Goal: Find specific page/section: Find specific page/section

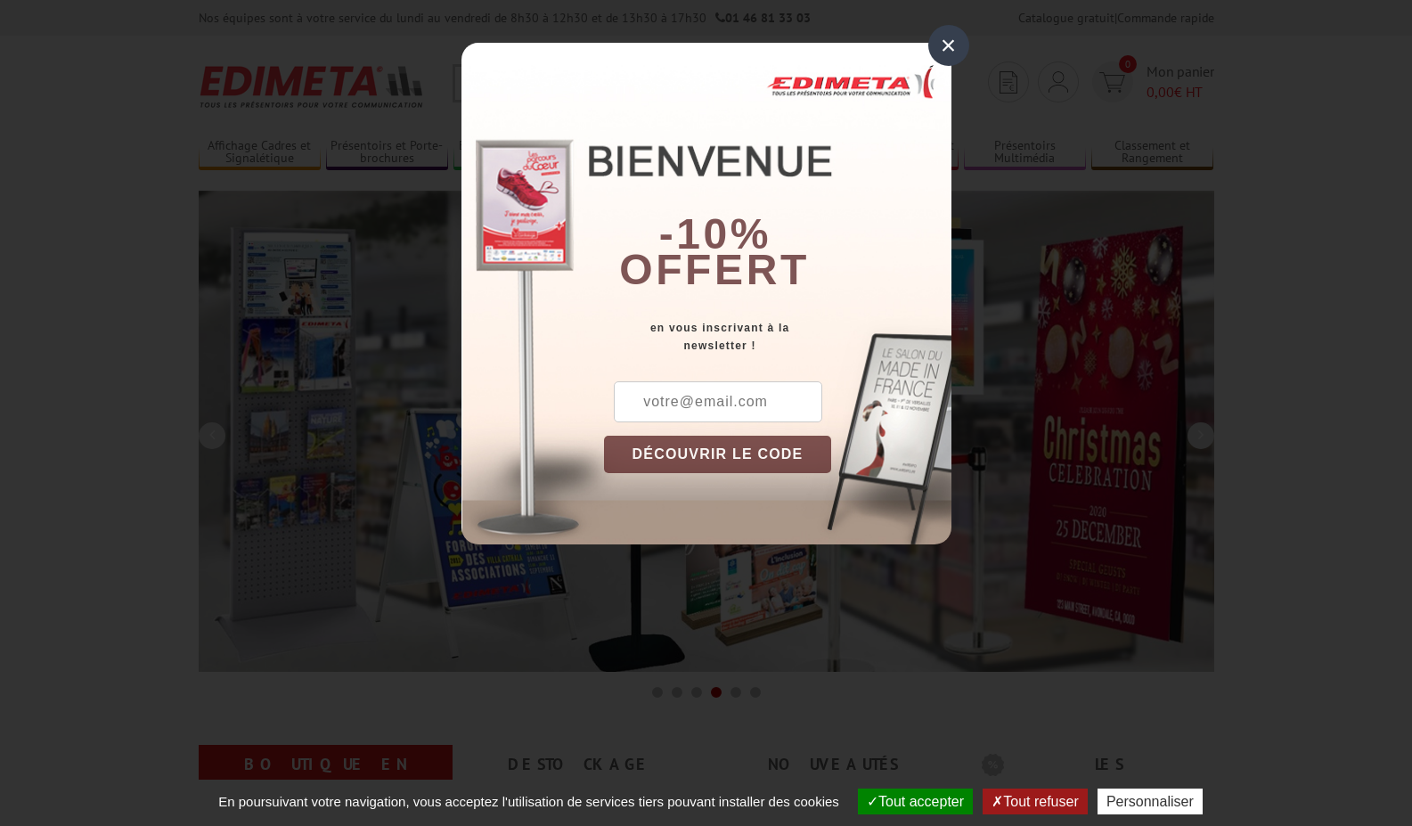
click at [956, 45] on div "×" at bounding box center [948, 45] width 41 height 41
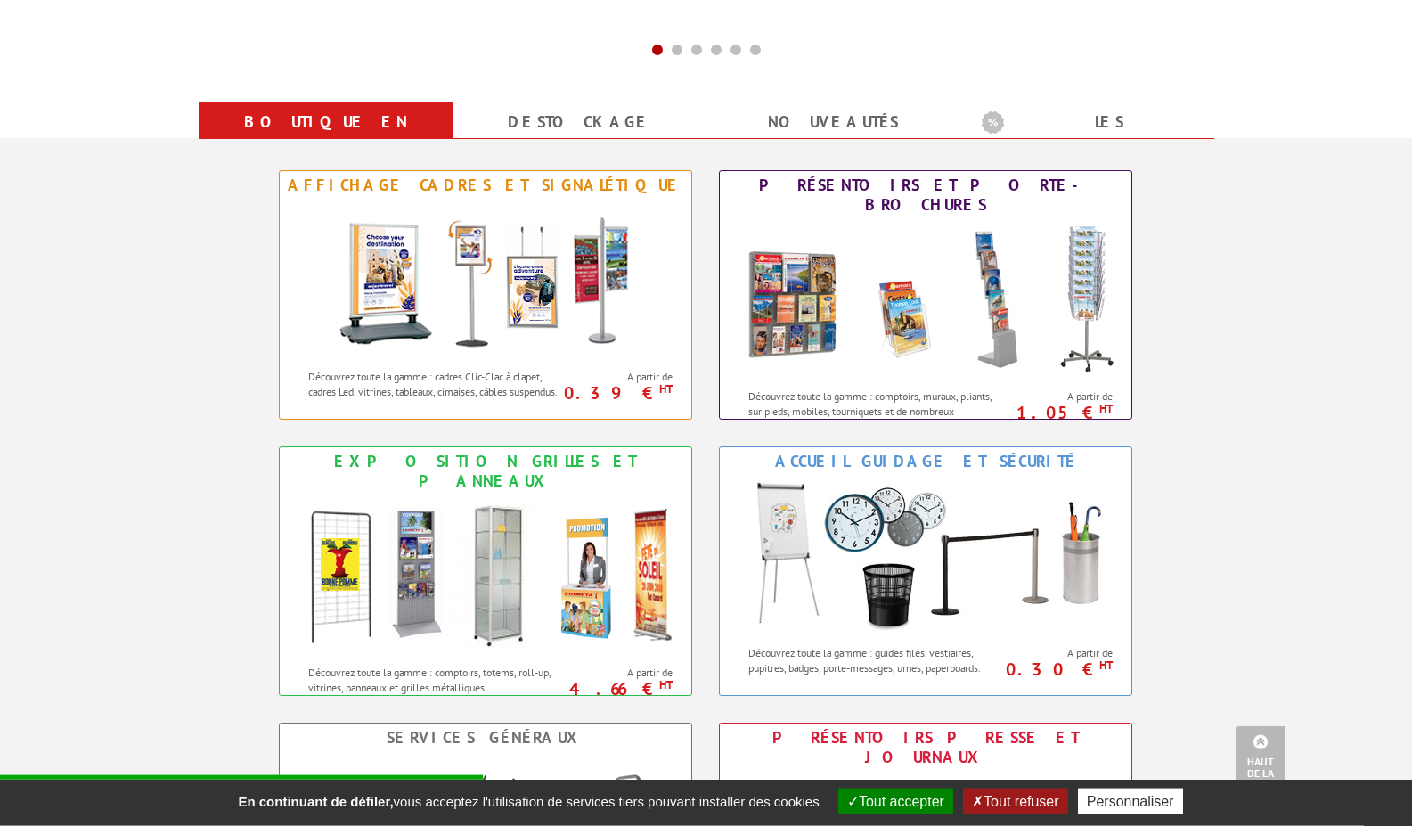
scroll to position [636, 0]
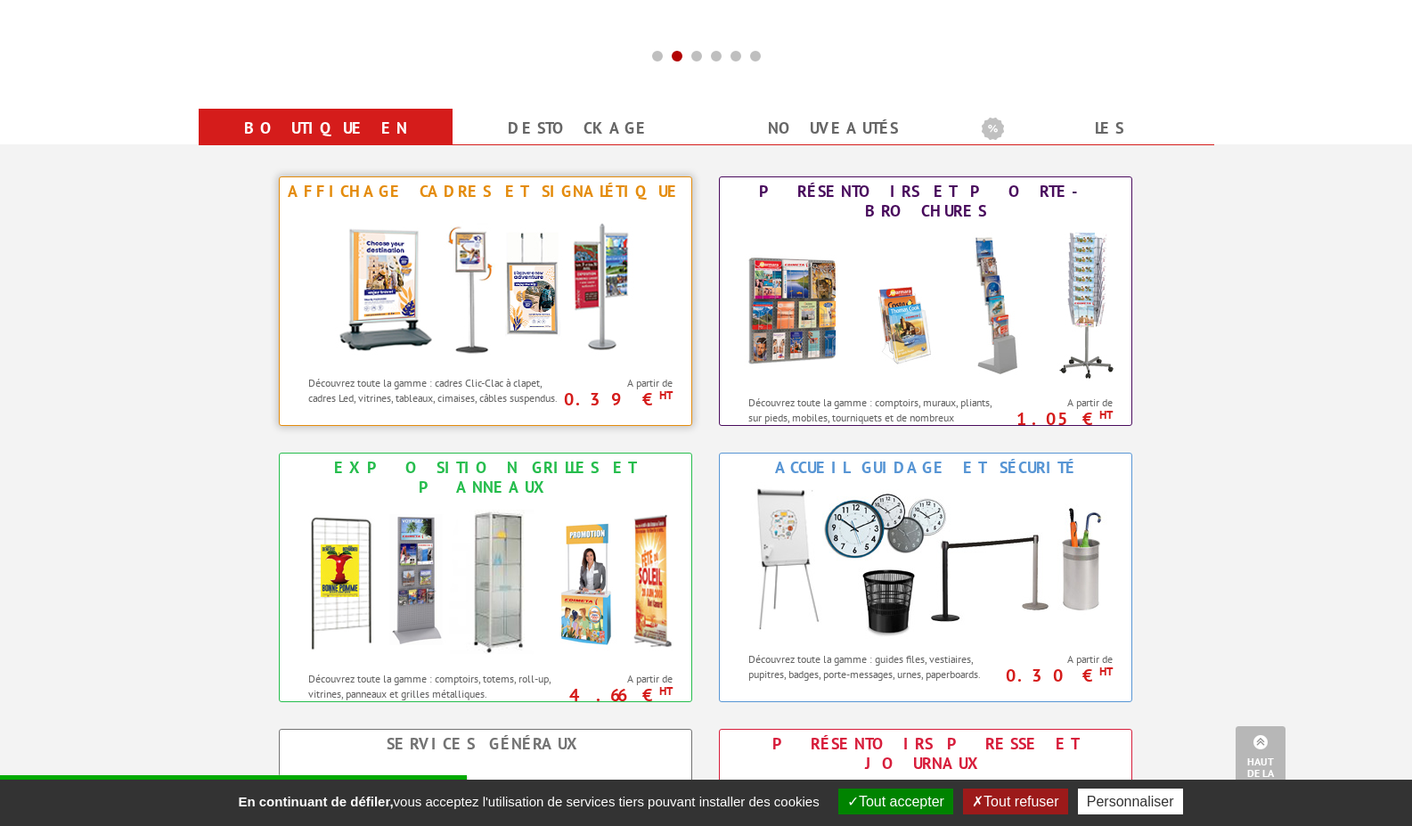
click at [507, 383] on p "Découvrez toute la gamme : cadres Clic-Clac à clapet, cadres Led, vitrines, tab…" at bounding box center [435, 390] width 254 height 30
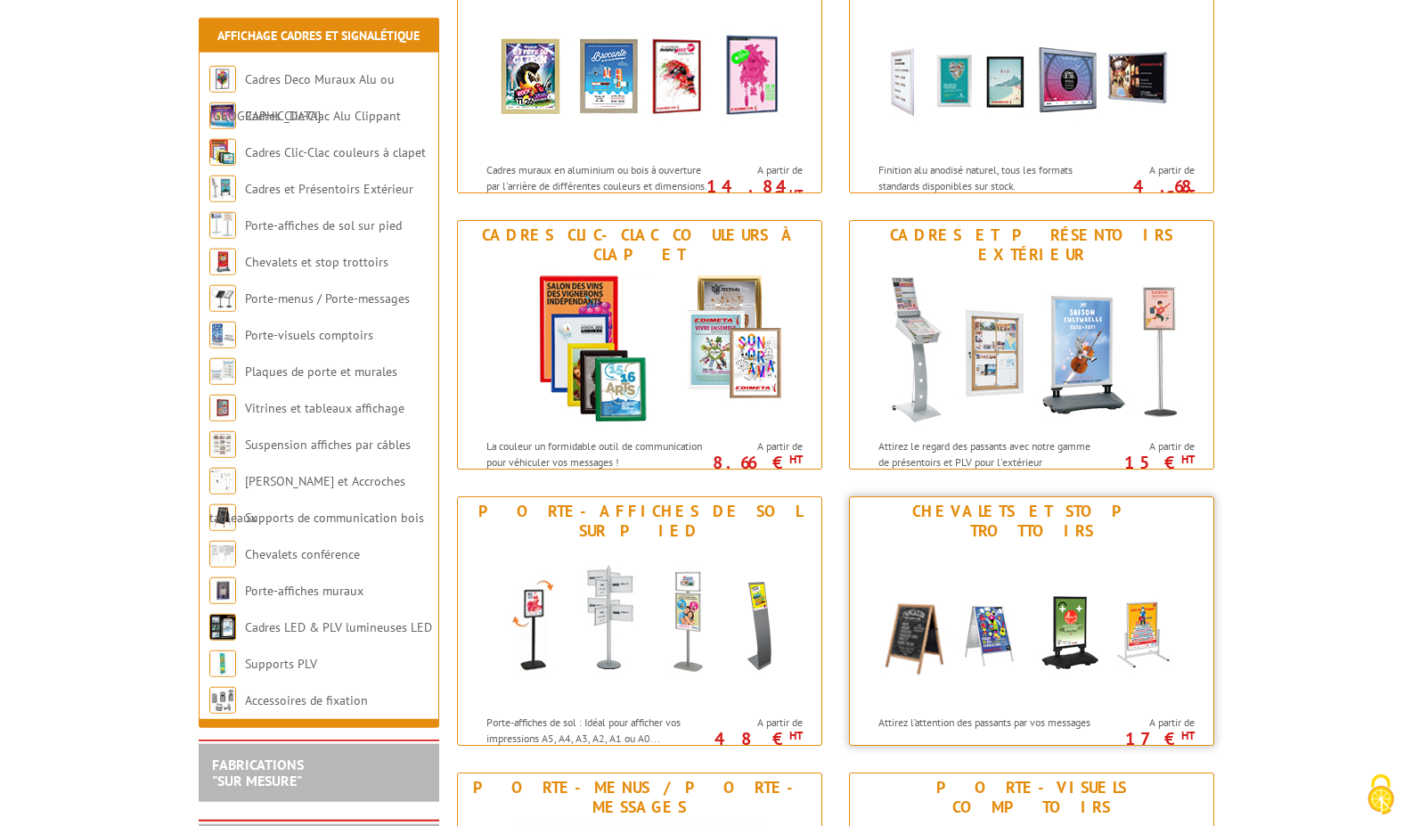
scroll to position [454, 0]
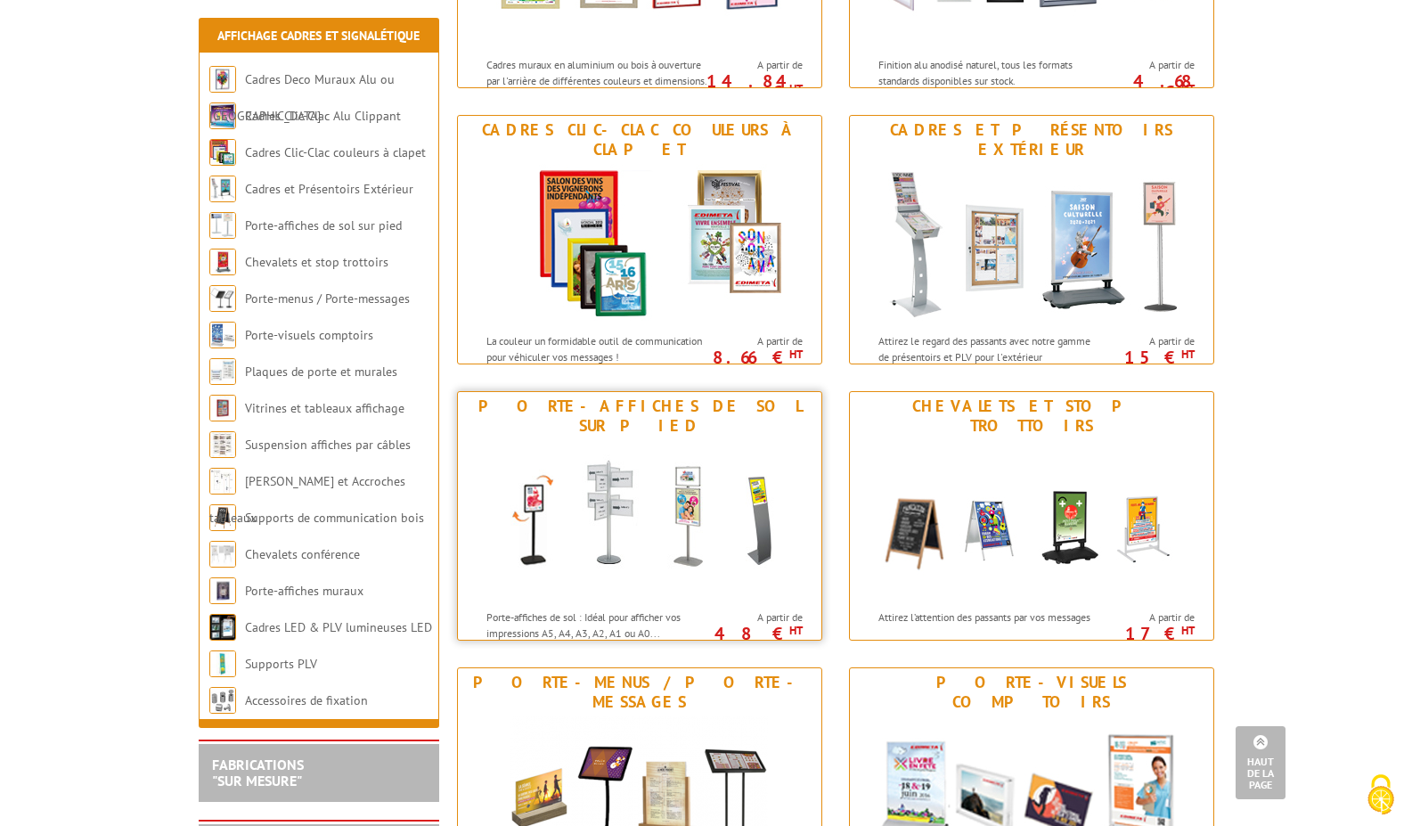
click at [558, 609] on p "Porte-affiches de sol : Idéal pour afficher vos impressions A5, A4, A3, A2, A1 …" at bounding box center [596, 624] width 221 height 30
